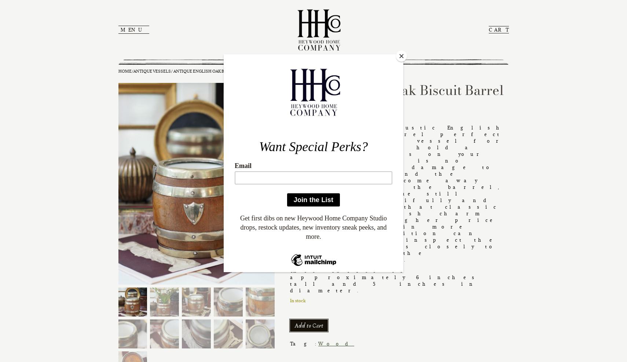
click at [404, 55] on button "Close" at bounding box center [401, 56] width 11 height 11
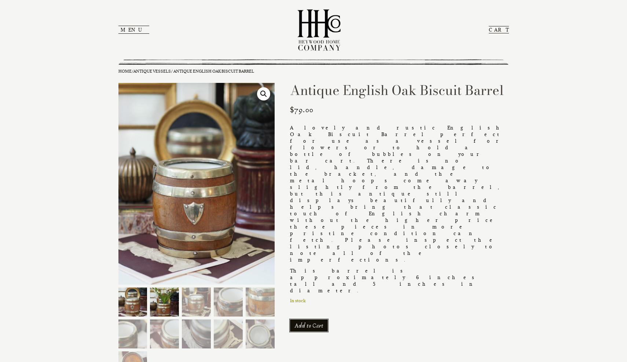
click at [163, 305] on img at bounding box center [164, 301] width 29 height 29
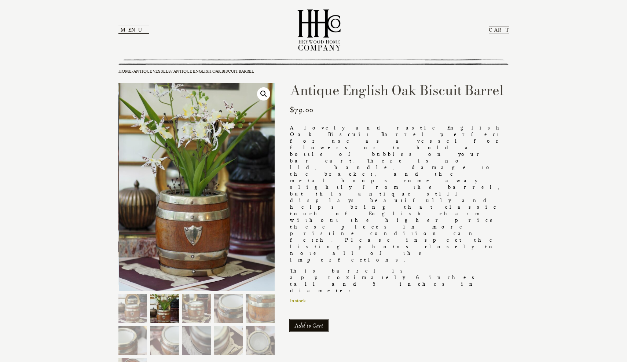
click at [130, 29] on button "Menu" at bounding box center [133, 30] width 31 height 8
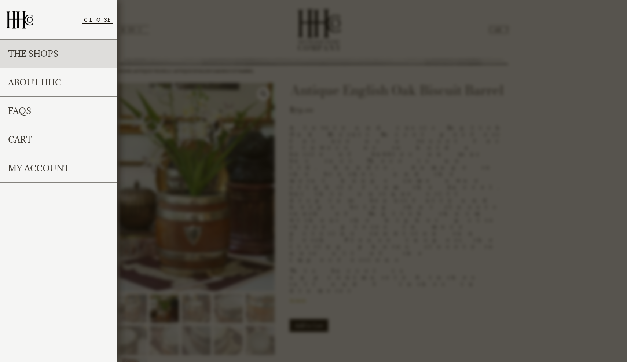
click at [88, 67] on link "The Shops" at bounding box center [58, 54] width 117 height 29
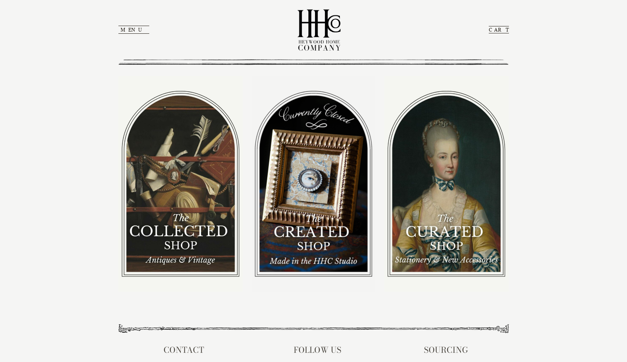
click at [125, 30] on button "Menu" at bounding box center [133, 30] width 31 height 8
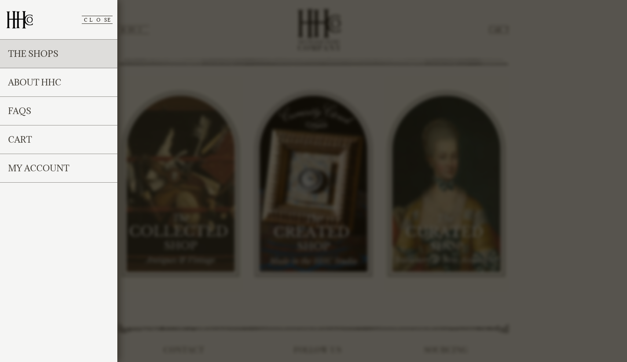
click at [96, 51] on link "The Shops" at bounding box center [58, 54] width 117 height 29
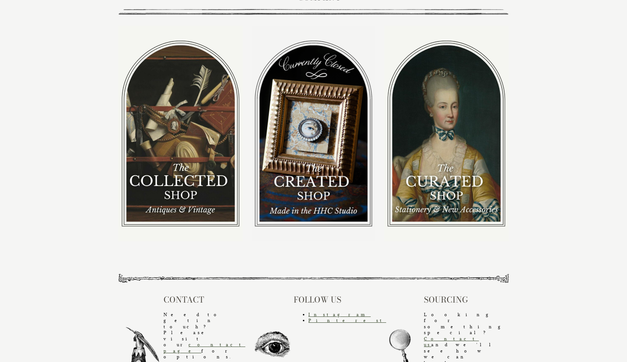
scroll to position [50, 0]
click at [182, 176] on img at bounding box center [180, 133] width 124 height 215
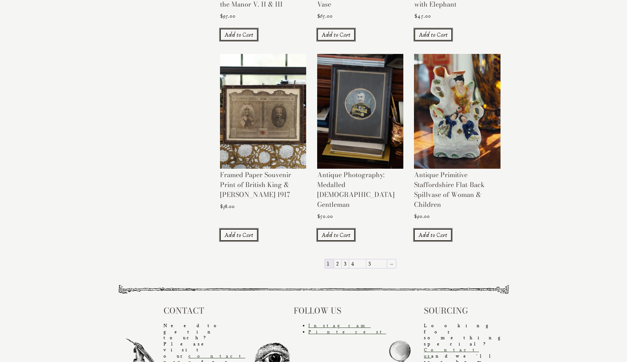
scroll to position [662, 0]
click at [341, 260] on link "2" at bounding box center [337, 264] width 7 height 9
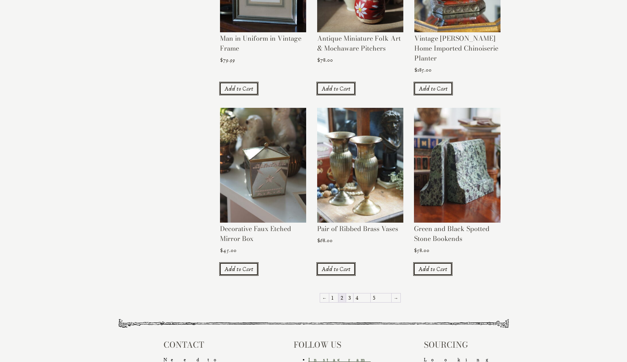
scroll to position [608, 0]
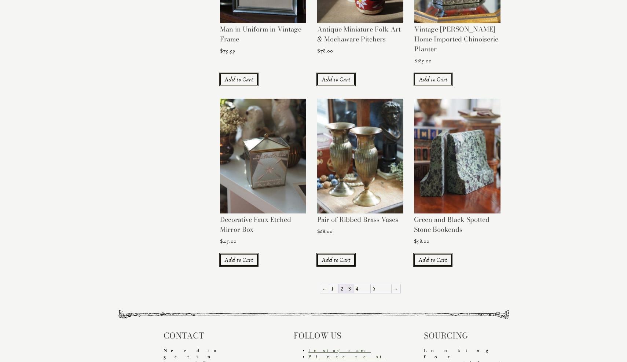
click at [353, 284] on link "3" at bounding box center [349, 288] width 7 height 9
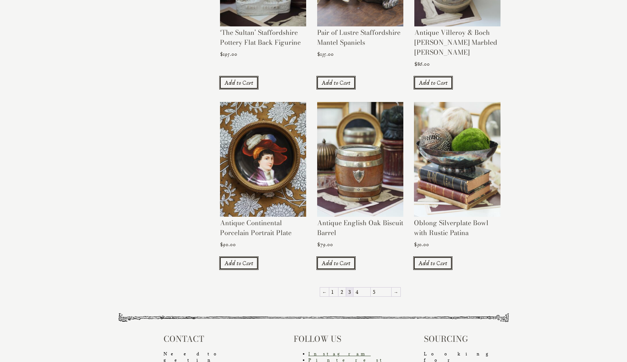
scroll to position [607, 0]
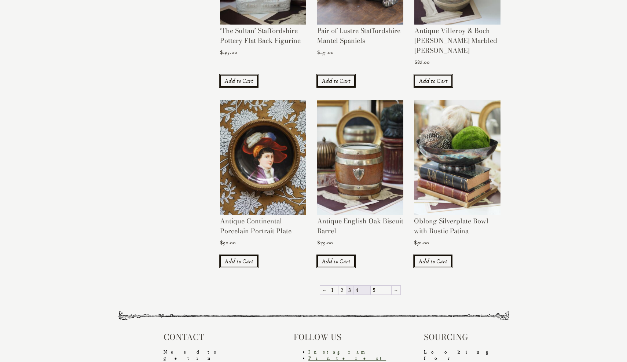
click at [367, 286] on link "4" at bounding box center [361, 290] width 17 height 9
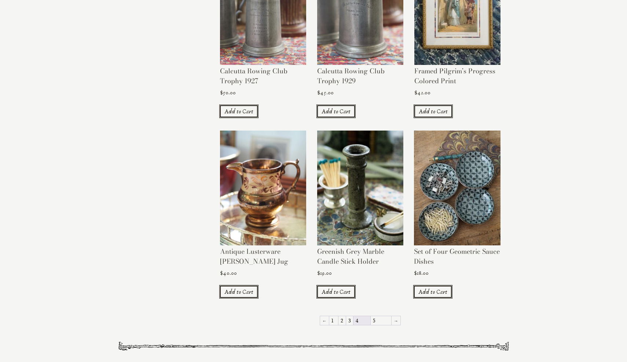
scroll to position [562, 0]
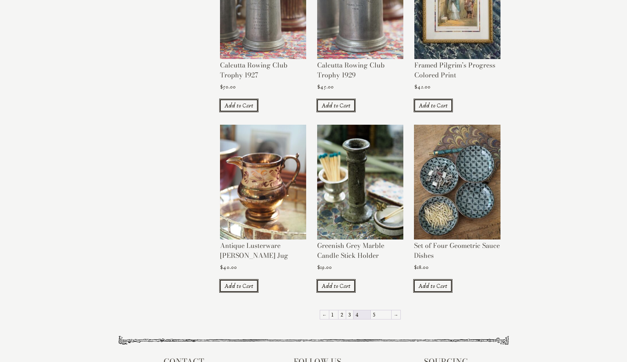
click at [448, 199] on img at bounding box center [457, 182] width 86 height 115
click at [357, 203] on img at bounding box center [360, 182] width 86 height 115
click at [373, 310] on link "5" at bounding box center [381, 314] width 21 height 9
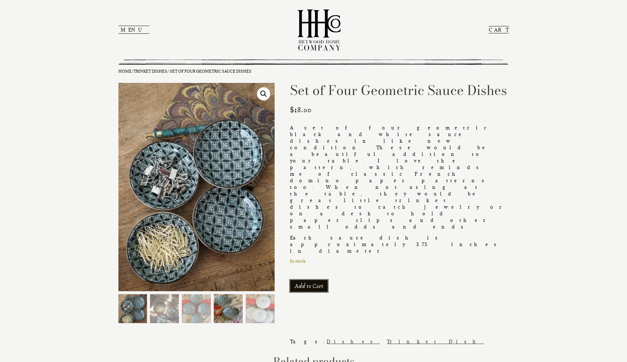
click at [231, 313] on img at bounding box center [228, 308] width 29 height 29
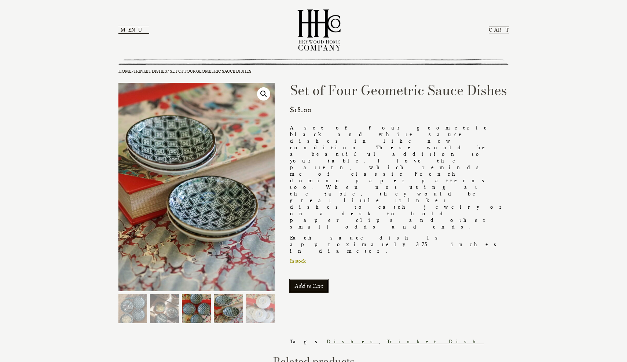
click at [195, 314] on img at bounding box center [196, 308] width 29 height 29
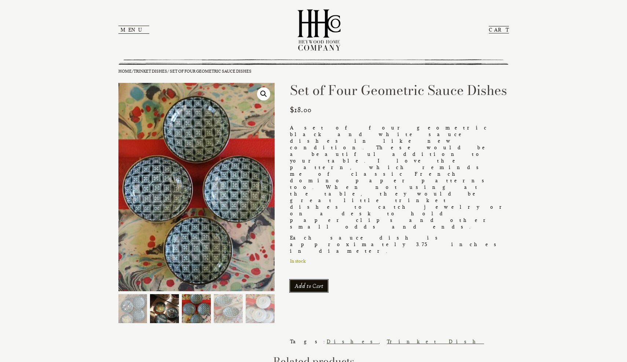
click at [163, 311] on img at bounding box center [164, 308] width 29 height 29
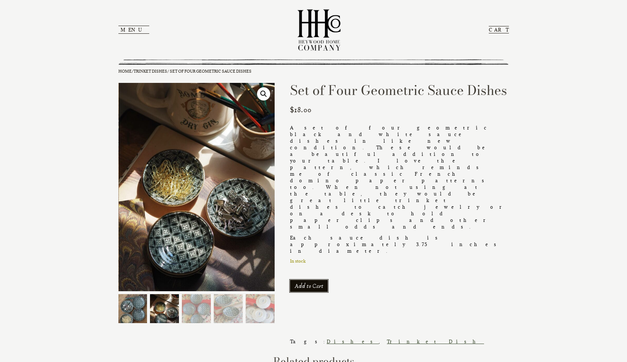
click at [130, 308] on img at bounding box center [132, 308] width 29 height 29
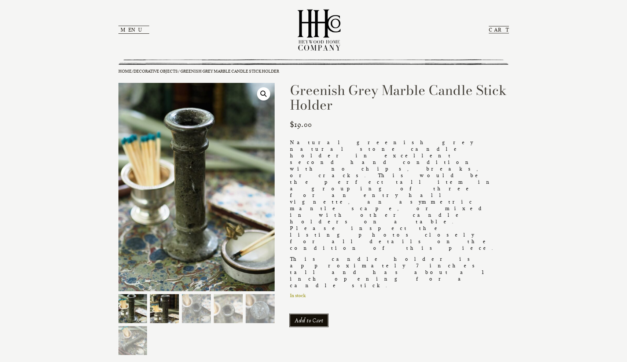
click at [172, 311] on img at bounding box center [164, 308] width 29 height 29
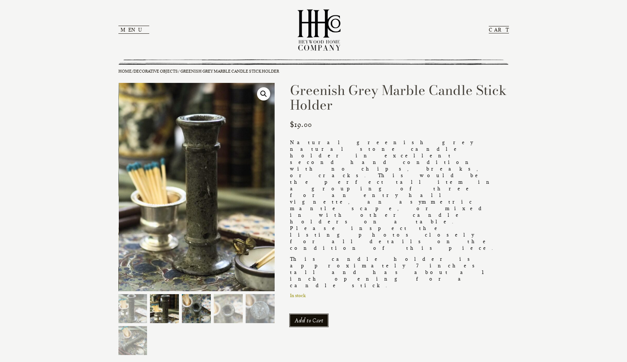
click at [199, 314] on img at bounding box center [196, 308] width 29 height 29
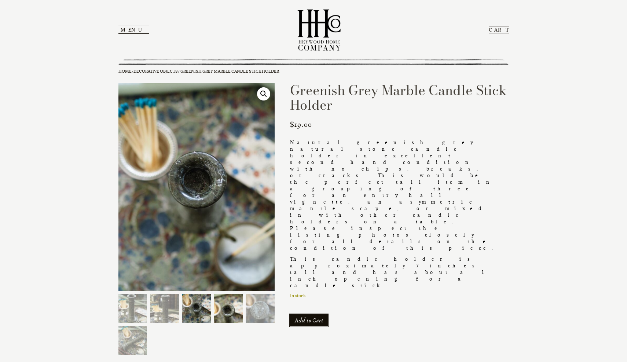
click at [234, 312] on img at bounding box center [228, 308] width 29 height 29
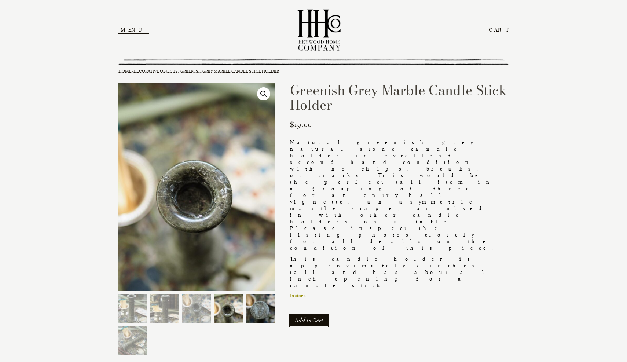
click at [250, 309] on img at bounding box center [260, 308] width 29 height 29
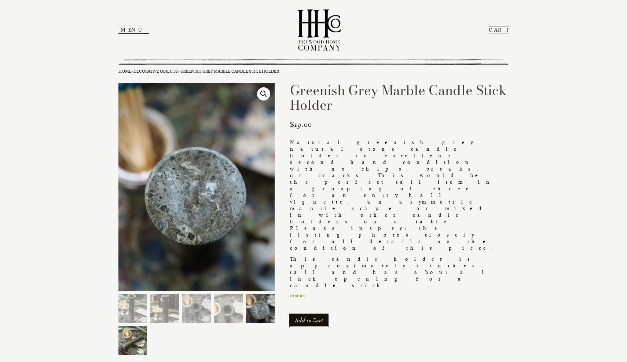
click at [134, 340] on img at bounding box center [132, 340] width 29 height 29
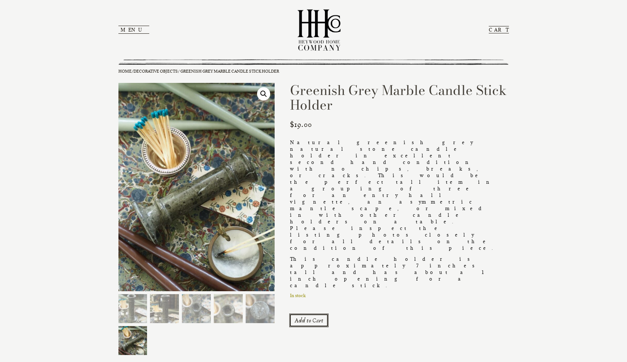
click at [304, 314] on button "Add to Cart" at bounding box center [309, 320] width 38 height 12
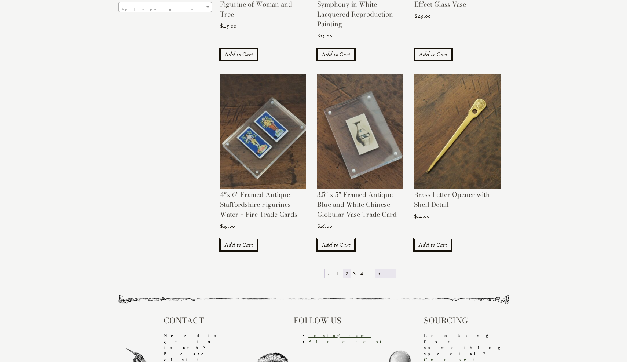
scroll to position [271, 0]
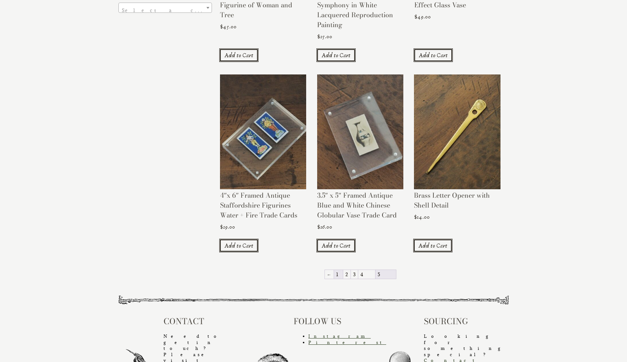
click at [343, 270] on link "1" at bounding box center [338, 274] width 9 height 9
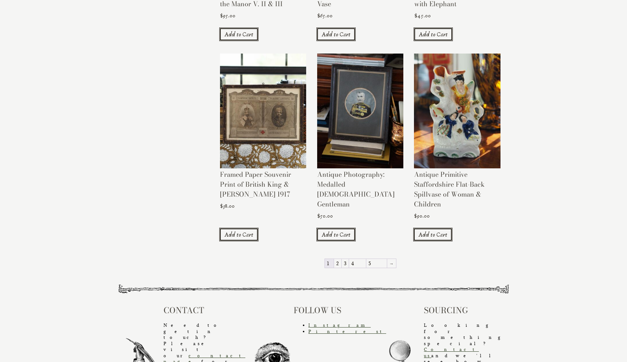
scroll to position [662, 0]
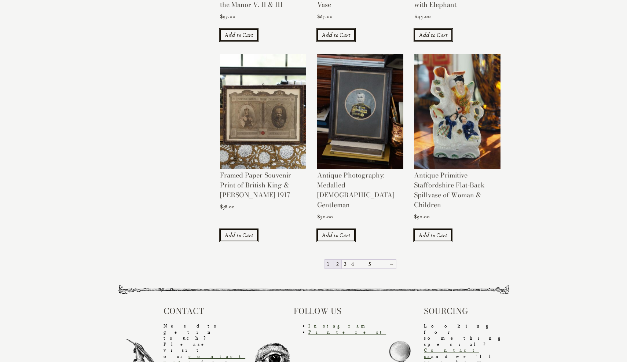
click at [341, 260] on link "2" at bounding box center [337, 264] width 7 height 9
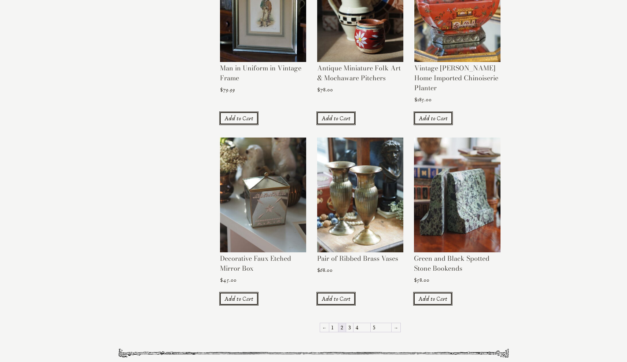
scroll to position [571, 0]
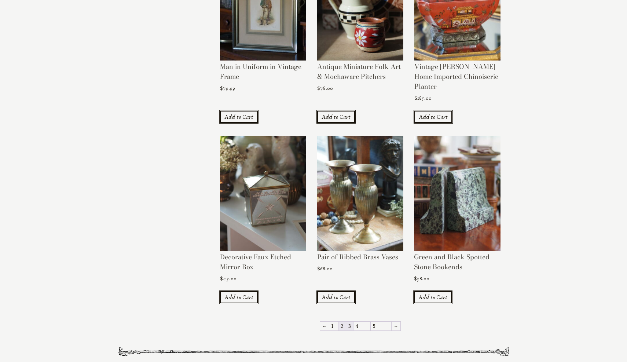
click at [353, 321] on link "3" at bounding box center [349, 325] width 7 height 9
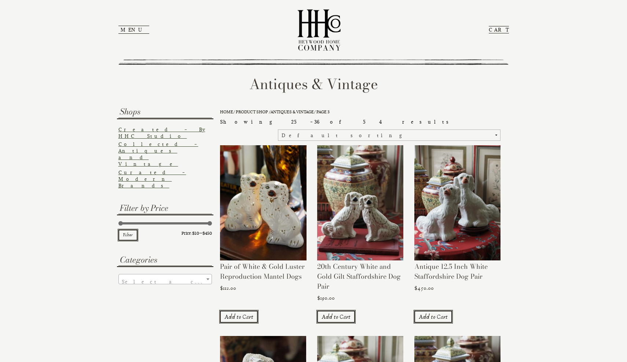
click at [127, 31] on button "Menu" at bounding box center [133, 30] width 31 height 8
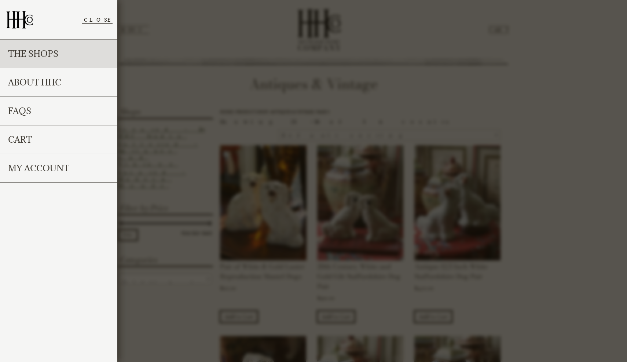
click at [85, 55] on link "The Shops" at bounding box center [58, 54] width 117 height 29
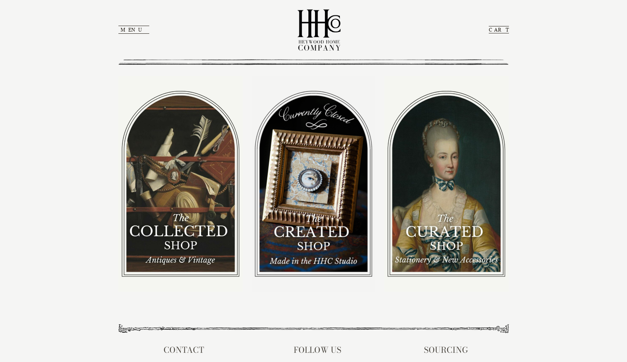
click at [424, 215] on img at bounding box center [446, 183] width 124 height 215
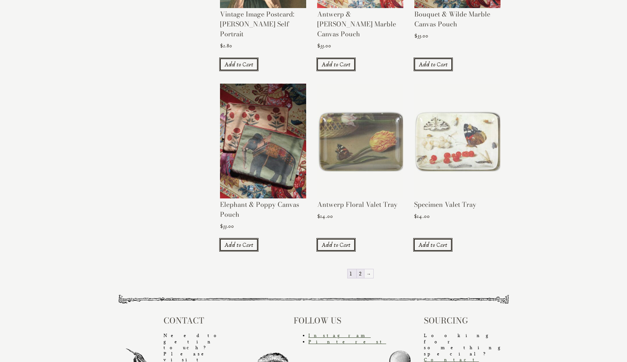
scroll to position [633, 0]
click at [358, 269] on link "2" at bounding box center [360, 273] width 7 height 9
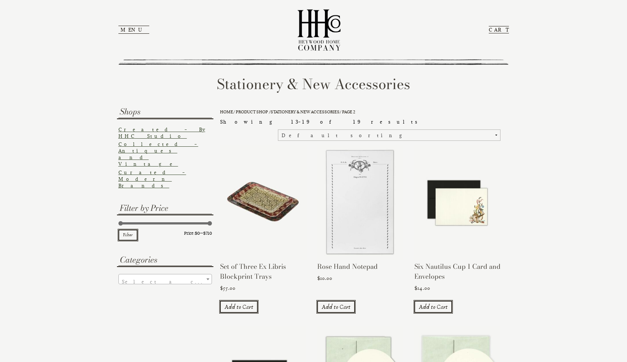
click at [128, 32] on button "Menu" at bounding box center [133, 30] width 31 height 8
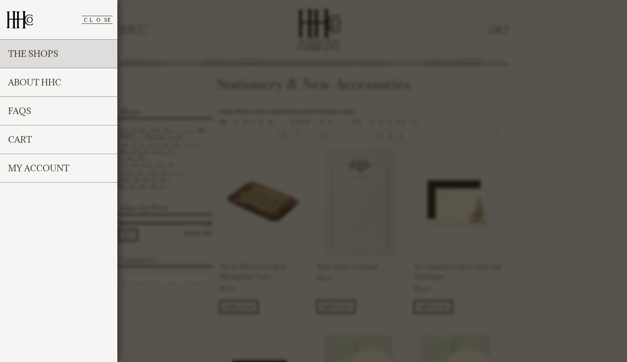
click at [74, 57] on link "The Shops" at bounding box center [58, 54] width 117 height 29
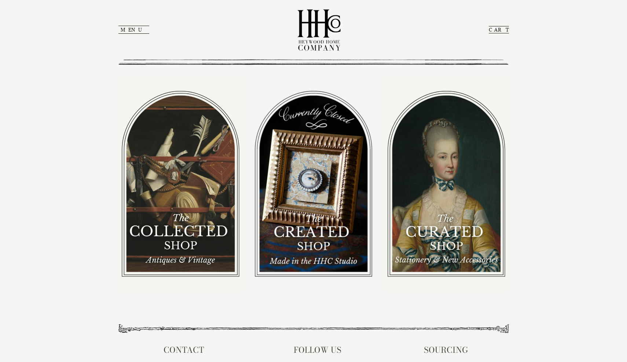
click at [502, 28] on link "CART" at bounding box center [499, 29] width 20 height 7
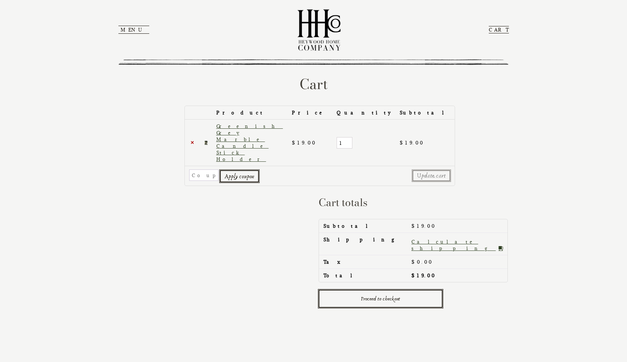
click at [367, 290] on link "Proceed to checkout" at bounding box center [381, 299] width 124 height 18
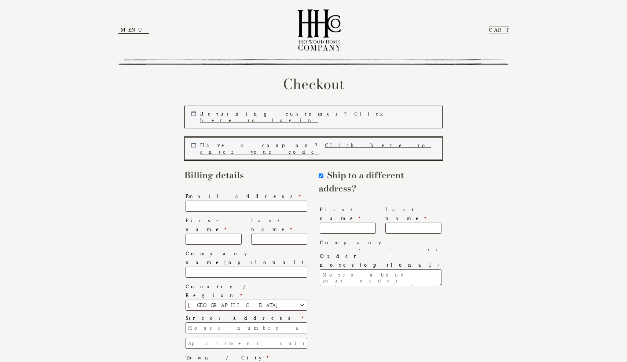
select select "GA"
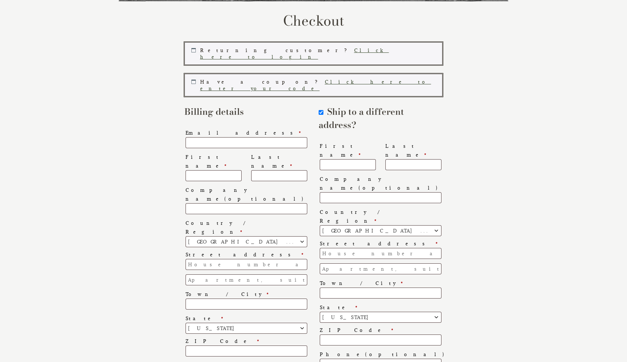
scroll to position [55, 0]
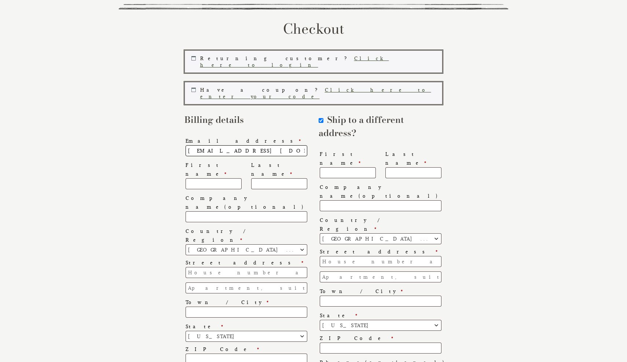
type input "[EMAIL_ADDRESS][DOMAIN_NAME]"
type input "raj"
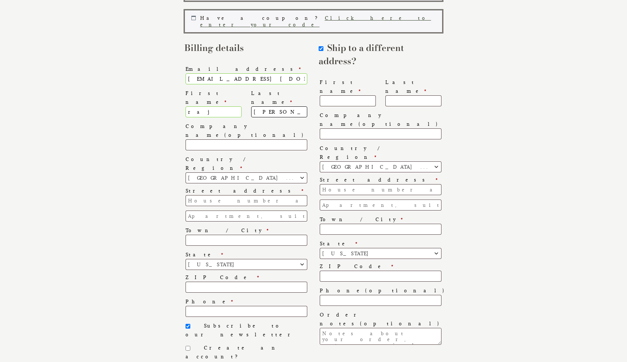
scroll to position [134, 0]
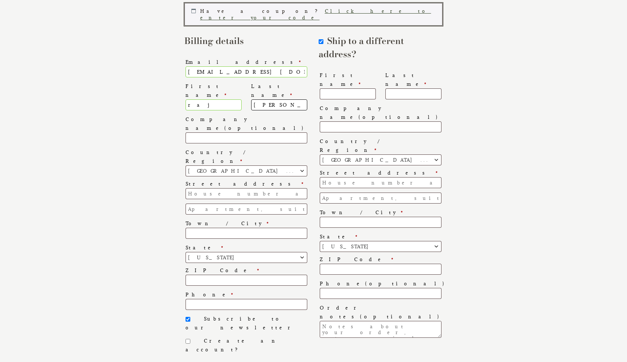
type input "[PERSON_NAME]"
click at [187, 339] on input "Create an account?" at bounding box center [187, 341] width 5 height 5
checkbox input "true"
click at [188, 317] on input "Subscribe to our newsletter" at bounding box center [187, 319] width 5 height 5
checkbox input "false"
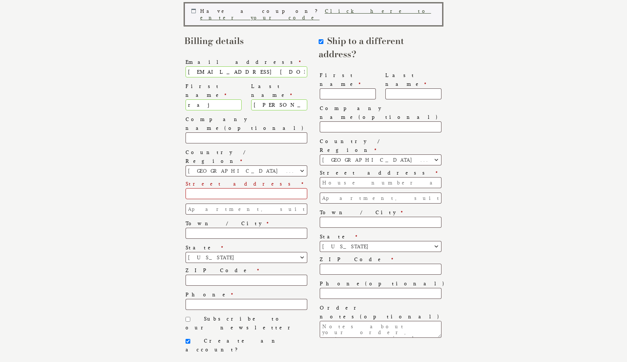
click at [229, 188] on input "Street address *" at bounding box center [246, 193] width 122 height 11
type input "[STREET_ADDRESS]"
type input "[GEOGRAPHIC_DATA]"
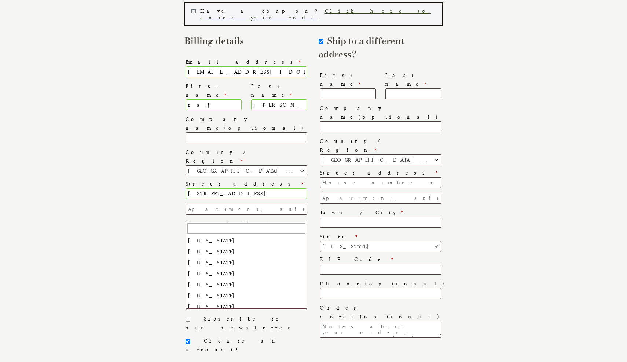
click at [283, 252] on span "[US_STATE]" at bounding box center [246, 257] width 121 height 10
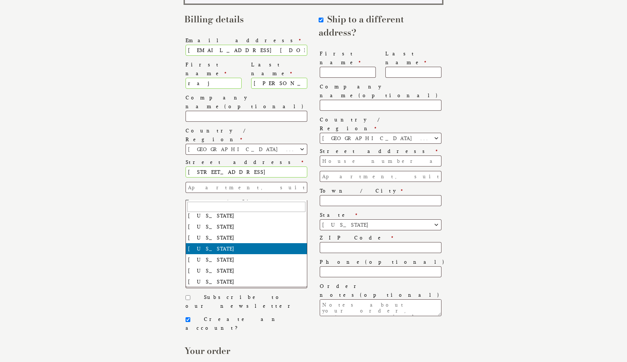
scroll to position [214, 0]
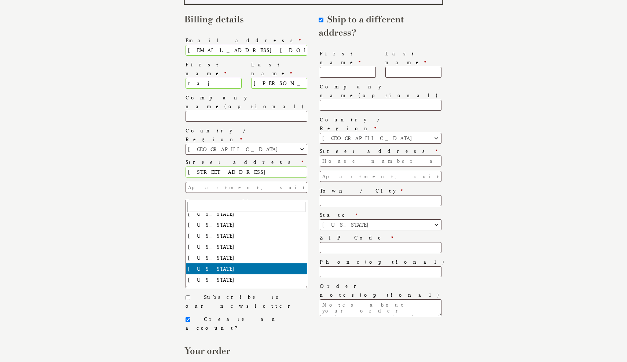
select select "MS"
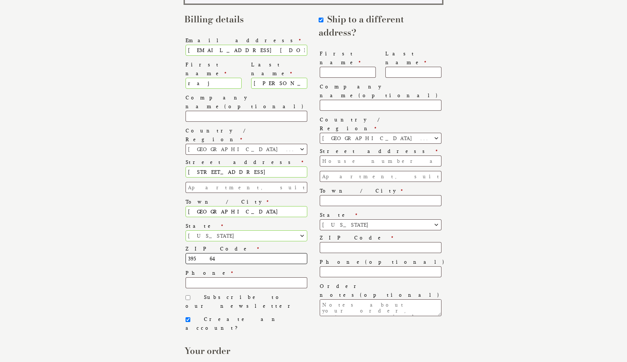
type input "39564"
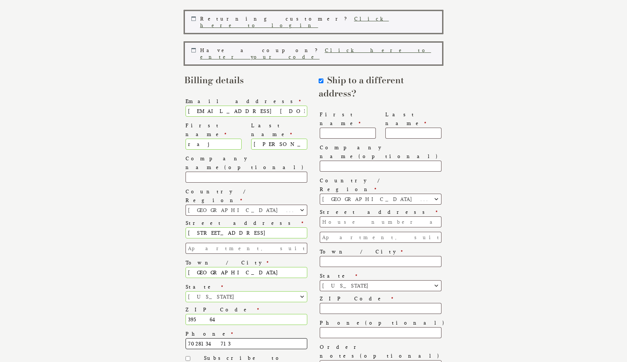
scroll to position [88, 0]
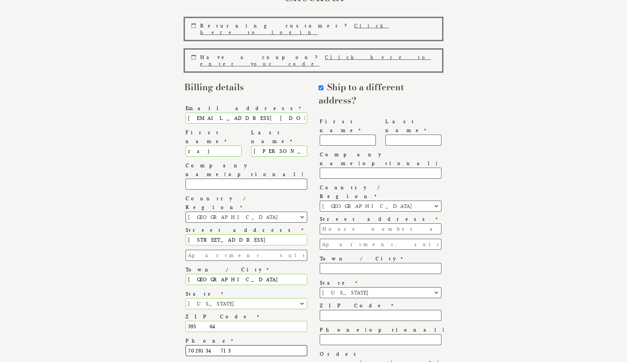
type input "7028134713"
click at [320, 85] on input "Ship to a different address?" at bounding box center [321, 87] width 5 height 5
checkbox input "false"
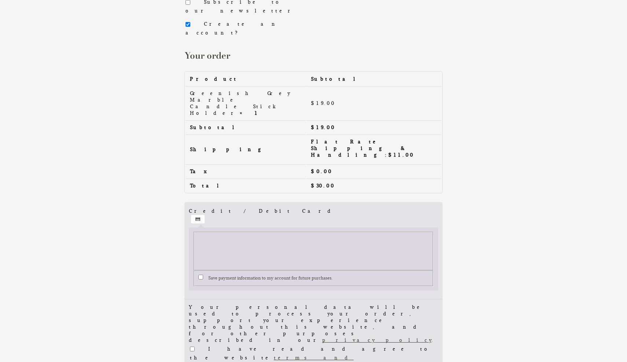
scroll to position [450, 0]
click at [203, 273] on p "Save payment information to my account for future purchases." at bounding box center [313, 278] width 232 height 10
click at [201, 275] on input "Save payment information to my account for future purchases." at bounding box center [200, 277] width 5 height 5
checkbox input "true"
click at [191, 347] on input "I have read and agree to the website terms and conditions *" at bounding box center [192, 349] width 5 height 5
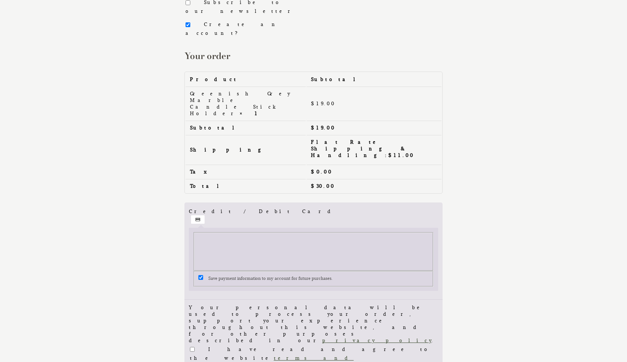
checkbox input "true"
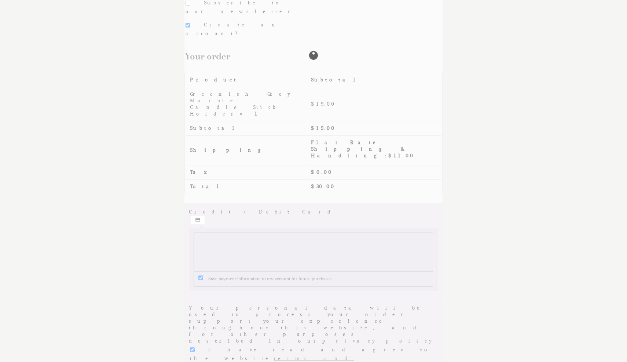
click at [421, 247] on div "Checkout" at bounding box center [313, 55] width 258 height 673
